Goal: Check status: Check status

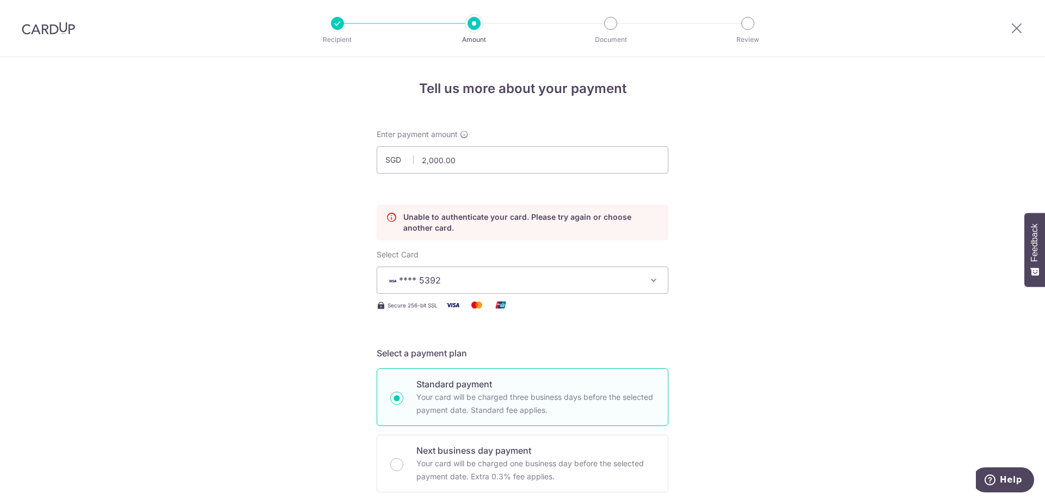
scroll to position [130, 0]
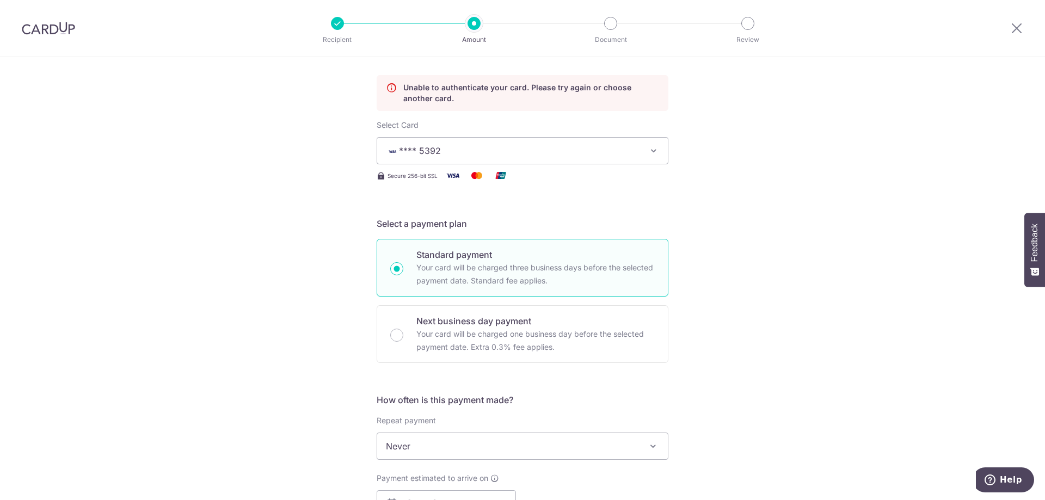
click at [46, 30] on img at bounding box center [48, 28] width 53 height 13
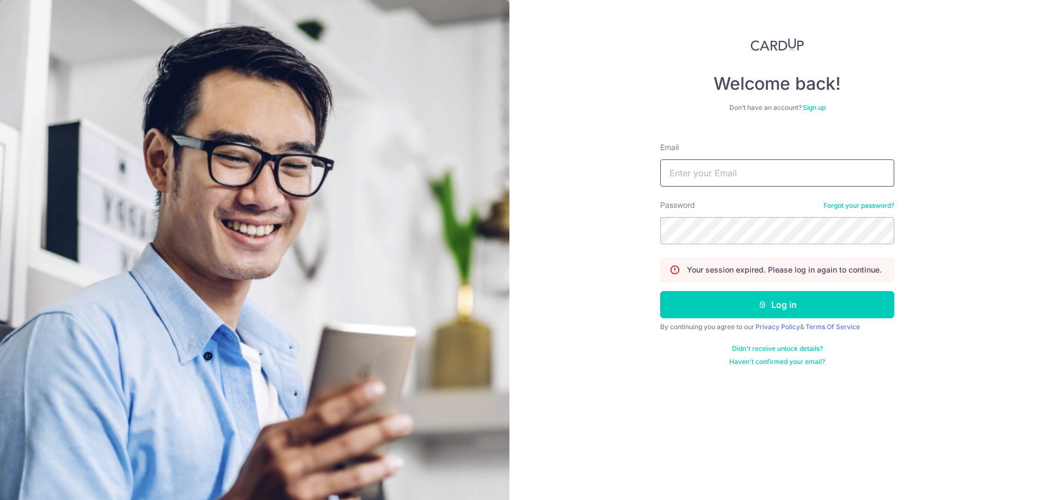
type input "[EMAIL_ADDRESS][DOMAIN_NAME]"
click at [771, 176] on input "[EMAIL_ADDRESS][DOMAIN_NAME]" at bounding box center [777, 173] width 234 height 27
click at [771, 308] on button "Log in" at bounding box center [777, 304] width 234 height 27
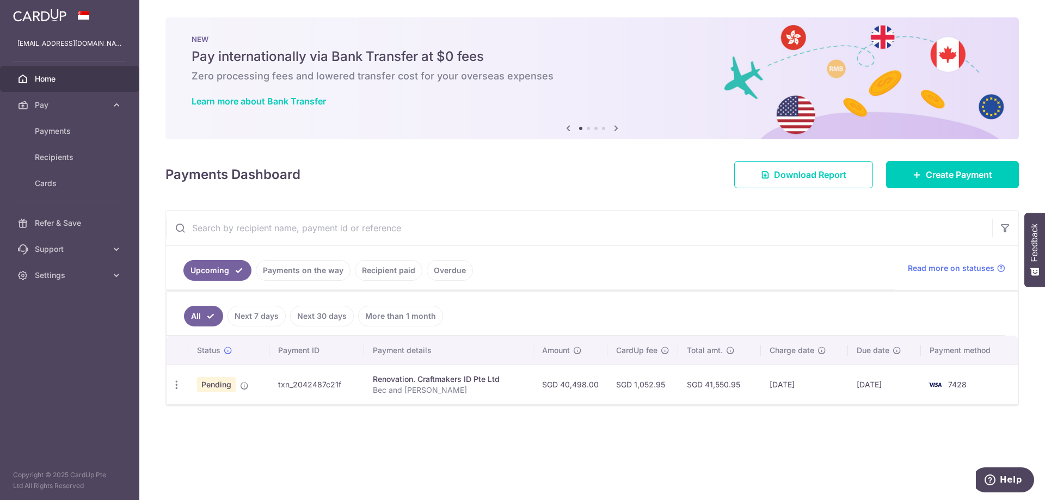
click at [709, 385] on td "SGD 41,550.95" at bounding box center [719, 385] width 83 height 40
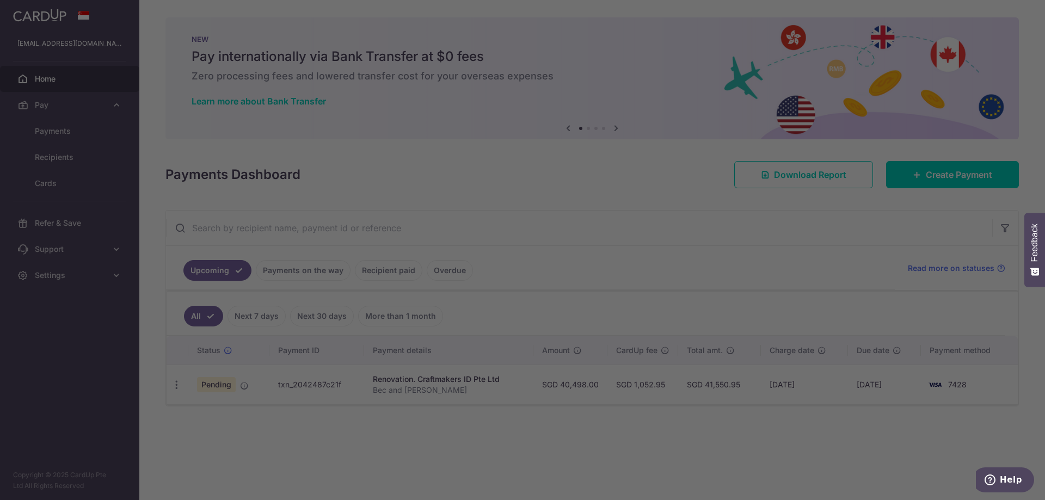
drag, startPoint x: 709, startPoint y: 385, endPoint x: 735, endPoint y: 385, distance: 26.1
click at [735, 385] on td "SGD 41,550.95" at bounding box center [719, 385] width 83 height 40
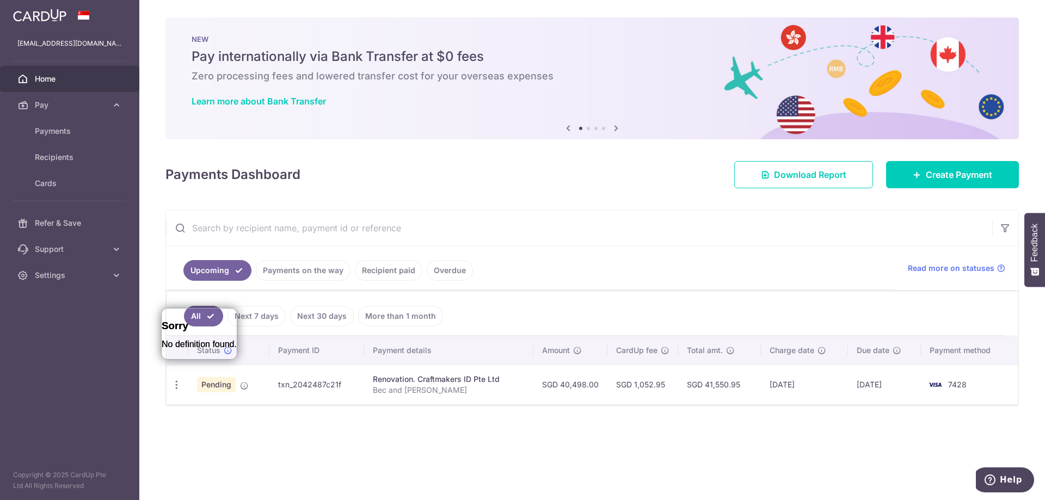
click at [631, 260] on ul "Upcoming Payments on the way Recipient paid Overdue" at bounding box center [530, 268] width 729 height 44
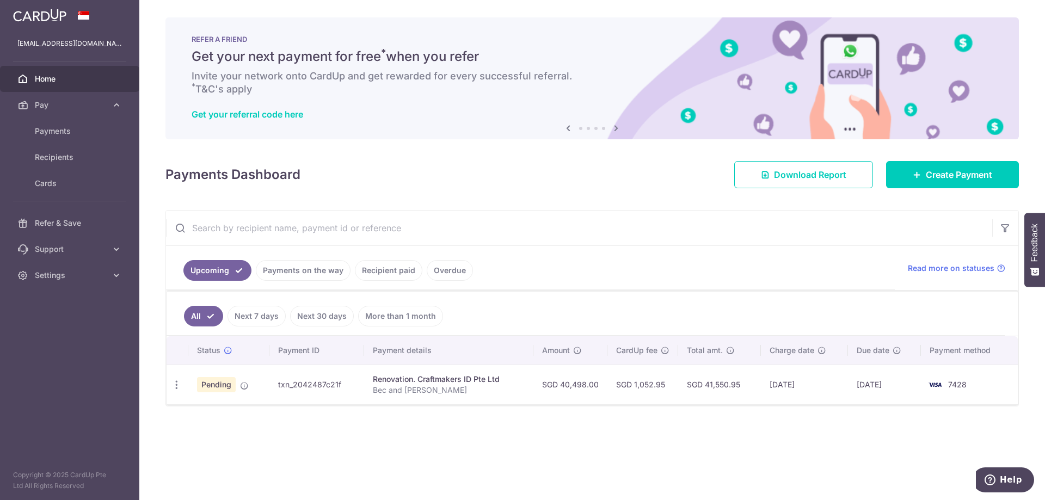
click at [492, 167] on div "Payments Dashboard Download Report Create Payment" at bounding box center [592, 173] width 854 height 32
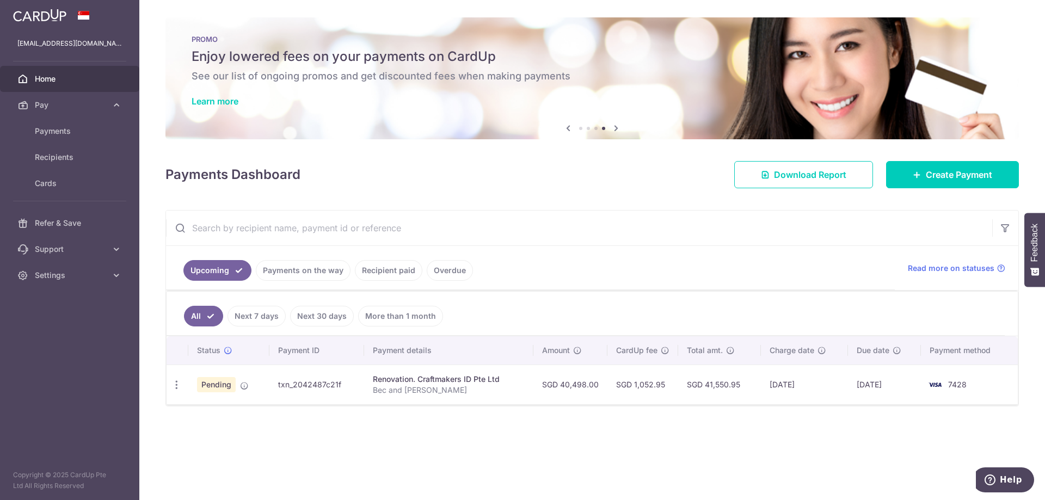
click at [606, 183] on div "Payments Dashboard Download Report Create Payment" at bounding box center [592, 173] width 854 height 32
click at [628, 385] on td "SGD 1,052.95" at bounding box center [643, 385] width 71 height 40
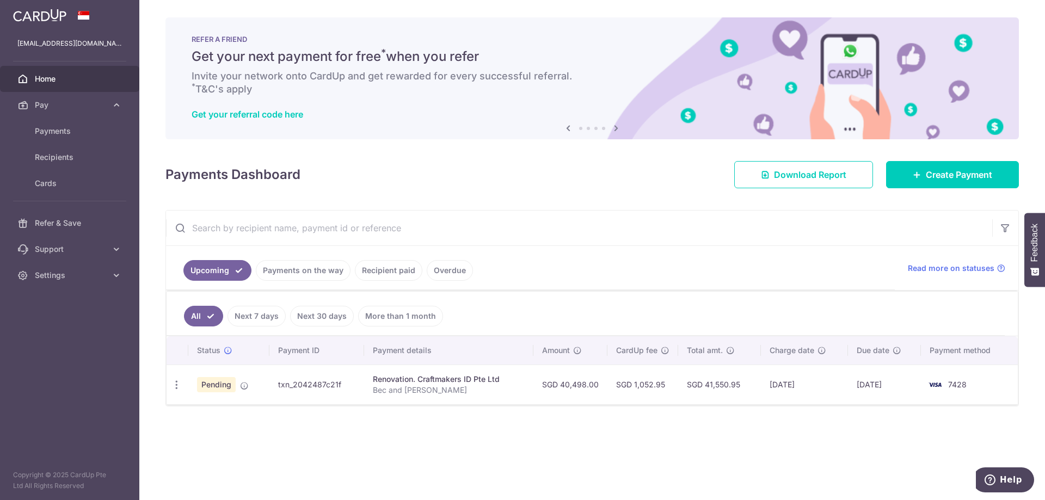
drag, startPoint x: 628, startPoint y: 385, endPoint x: 660, endPoint y: 384, distance: 32.1
click at [660, 384] on td "SGD 1,052.95" at bounding box center [643, 385] width 71 height 40
click at [659, 384] on td "SGD 1,052.95" at bounding box center [643, 385] width 71 height 40
